Goal: Find specific page/section

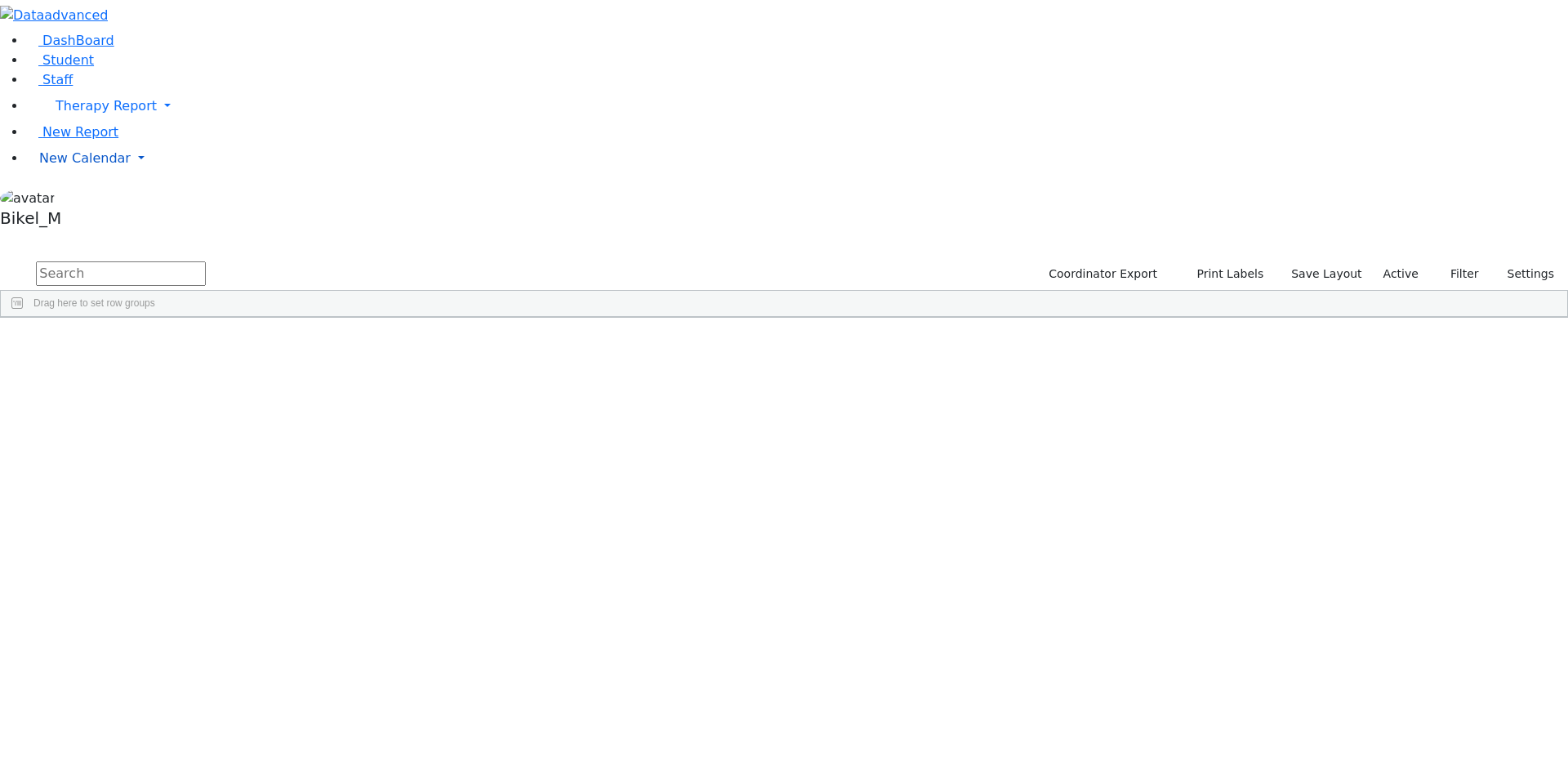
click at [94, 166] on span "New Calendar" at bounding box center [85, 158] width 92 height 16
click at [88, 199] on span "Calendar" at bounding box center [65, 191] width 59 height 16
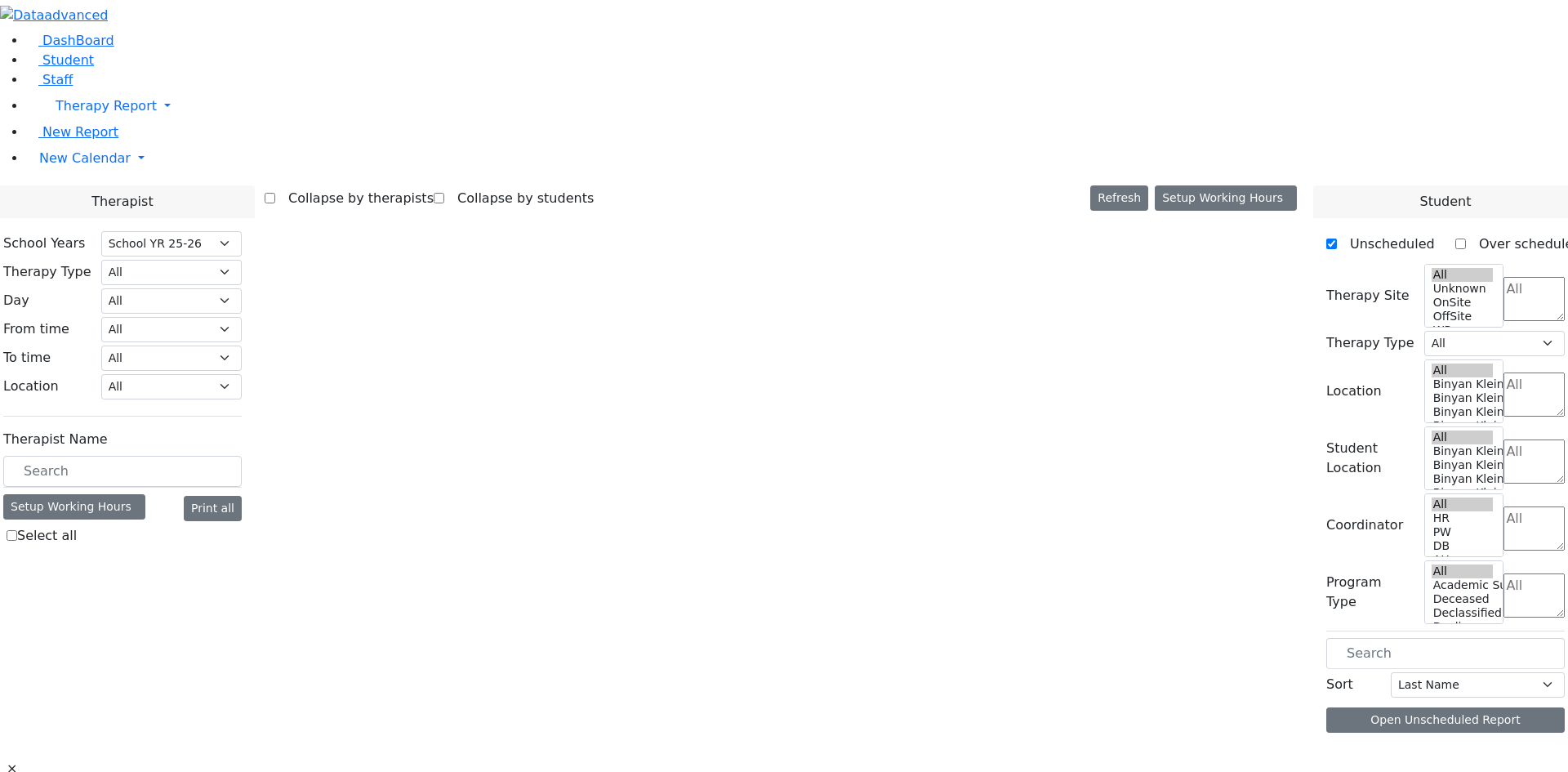
select select "212"
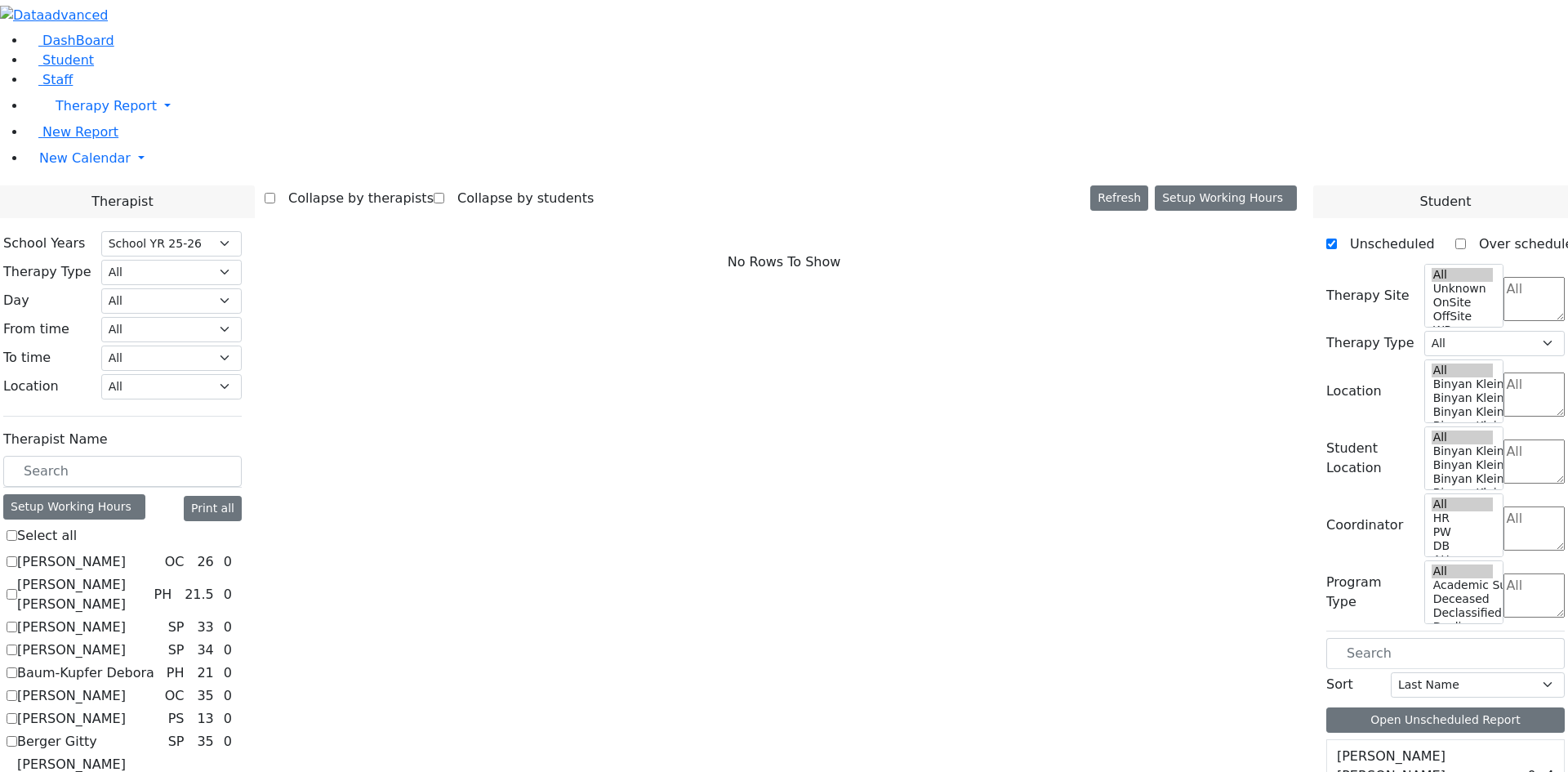
scroll to position [490, 0]
click at [241, 260] on select "All Psych Hearing Vision Speech Physical Occupational" at bounding box center [172, 272] width 141 height 25
click at [52, 68] on span "Student" at bounding box center [68, 60] width 52 height 16
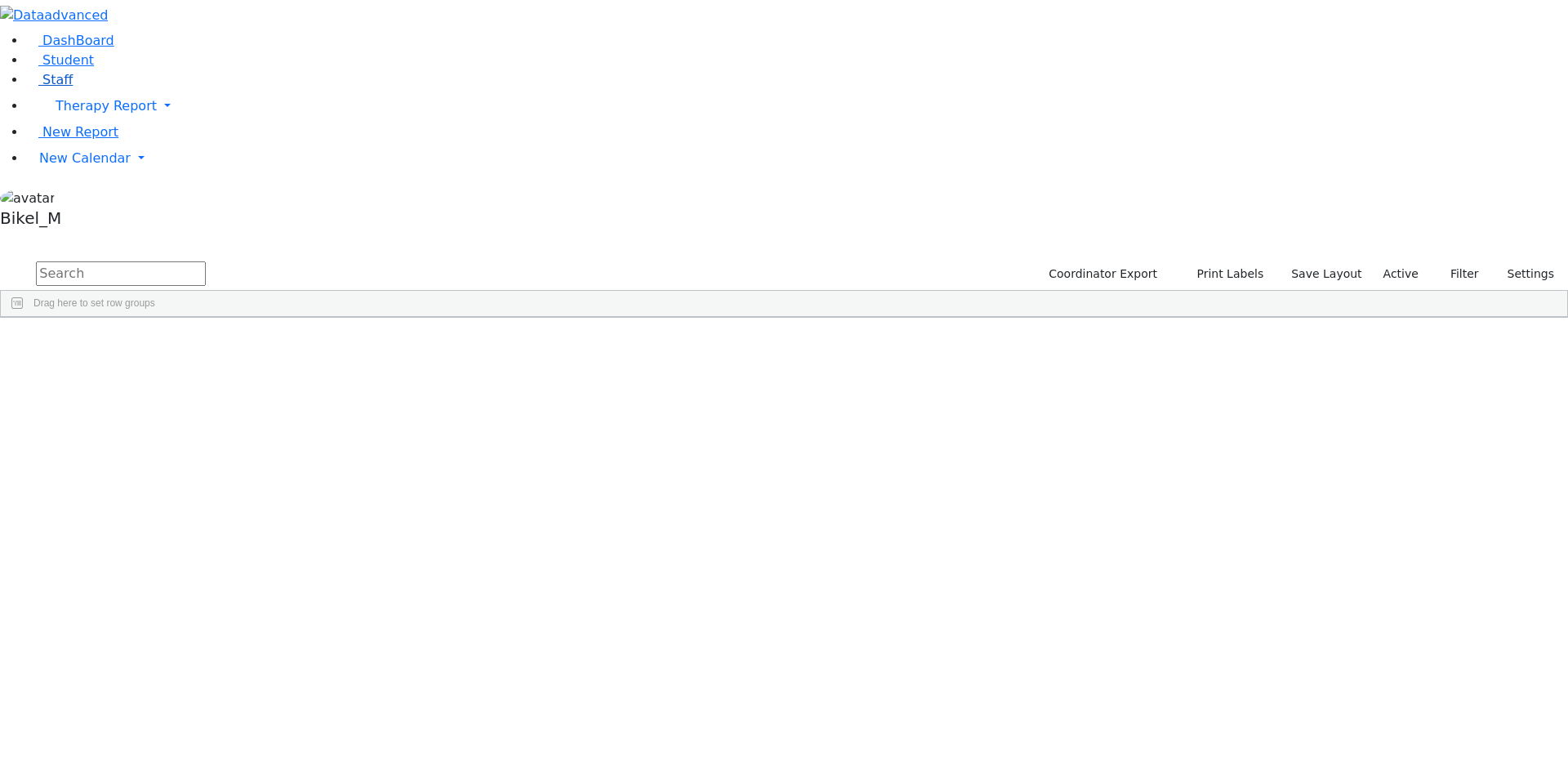
click at [73, 88] on link "Staff" at bounding box center [49, 79] width 47 height 16
click at [206, 261] on input "text" at bounding box center [121, 273] width 170 height 25
click at [209, 367] on div "Perl" at bounding box center [157, 378] width 103 height 23
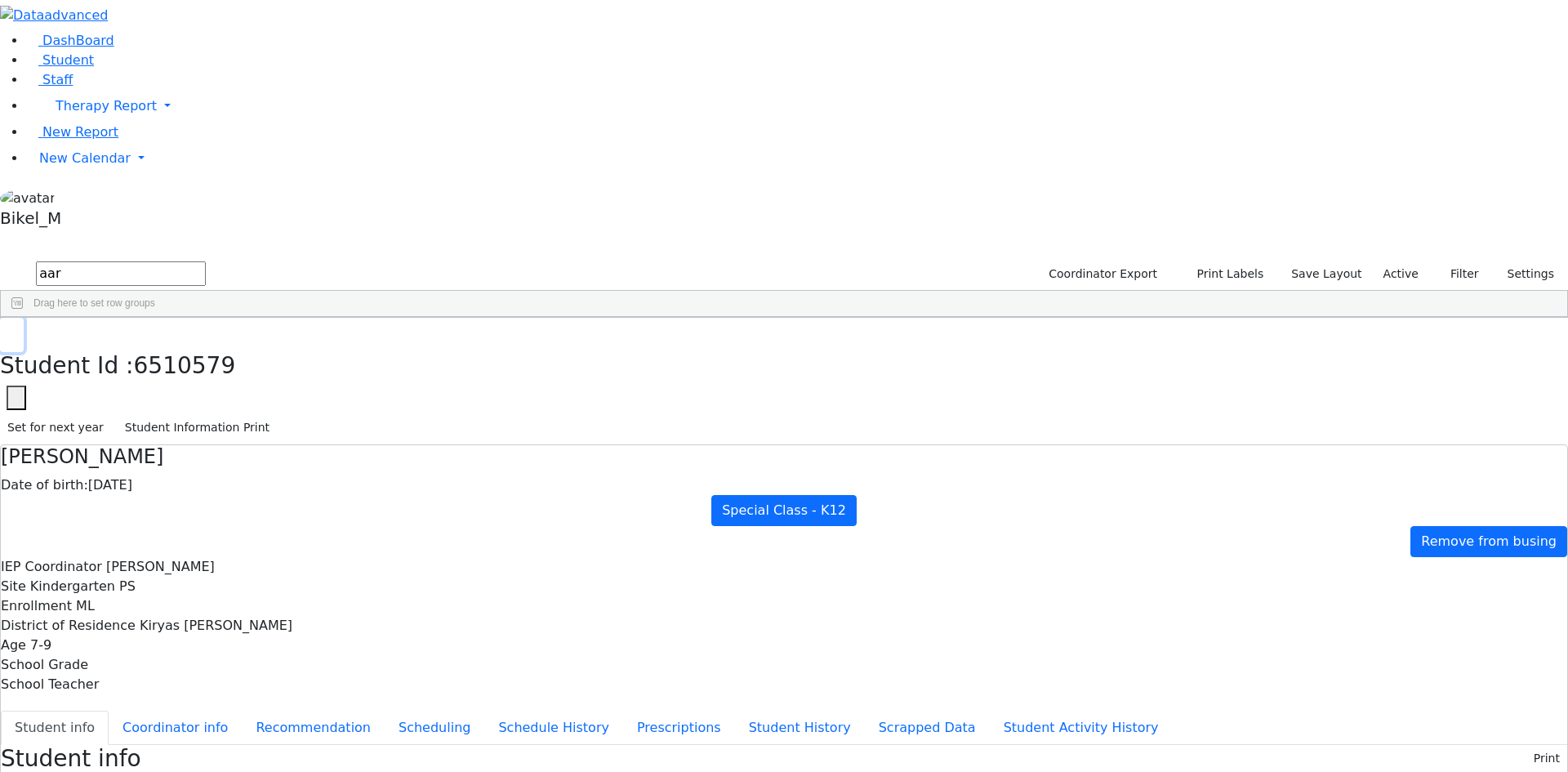
click at [24, 318] on button "button" at bounding box center [11, 335] width 24 height 34
drag, startPoint x: 339, startPoint y: 82, endPoint x: 208, endPoint y: 83, distance: 131.0
click at [206, 259] on form "aar" at bounding box center [103, 274] width 206 height 31
type input "\"
click at [206, 261] on input "\" at bounding box center [121, 273] width 170 height 25
